Goal: Transaction & Acquisition: Purchase product/service

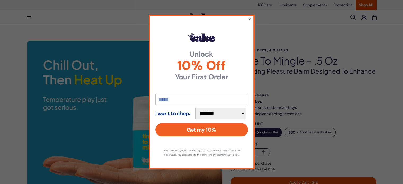
click at [249, 19] on button "×" at bounding box center [248, 19] width 3 height 6
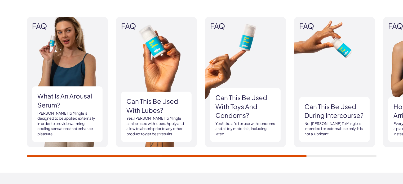
scroll to position [496, 0]
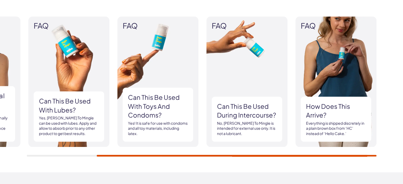
click at [365, 156] on div "FAQ What is an arousal serum? Tingle To Mingle is designed to be applied extern…" at bounding box center [201, 87] width 403 height 172
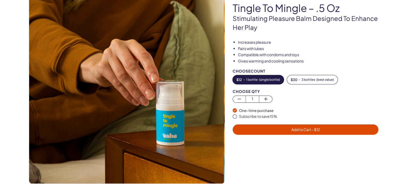
scroll to position [53, 0]
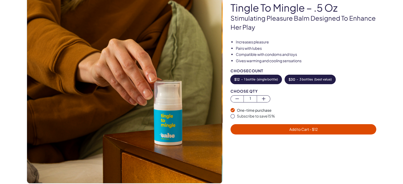
click at [307, 76] on button "$ 30 - 3 bottles ( best value )" at bounding box center [310, 79] width 51 height 9
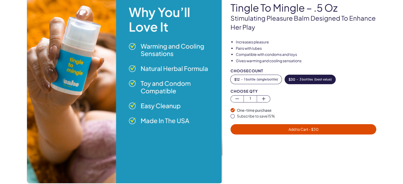
click at [295, 130] on span "Add to Cart - $ 30" at bounding box center [303, 129] width 30 height 5
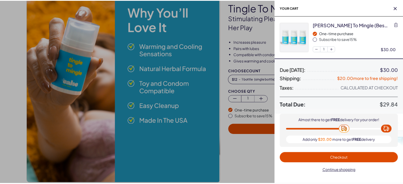
scroll to position [0, 0]
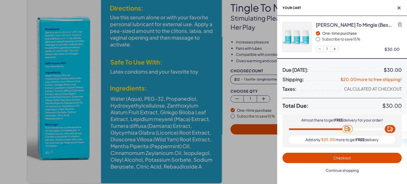
click at [345, 171] on span "Continue shopping" at bounding box center [341, 170] width 33 height 5
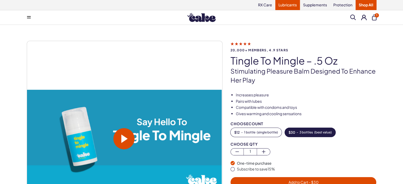
click at [286, 7] on link "Lubricants" at bounding box center [287, 5] width 25 height 10
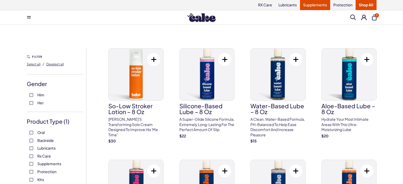
click at [315, 7] on link "Supplements" at bounding box center [315, 5] width 30 height 10
